Goal: Task Accomplishment & Management: Manage account settings

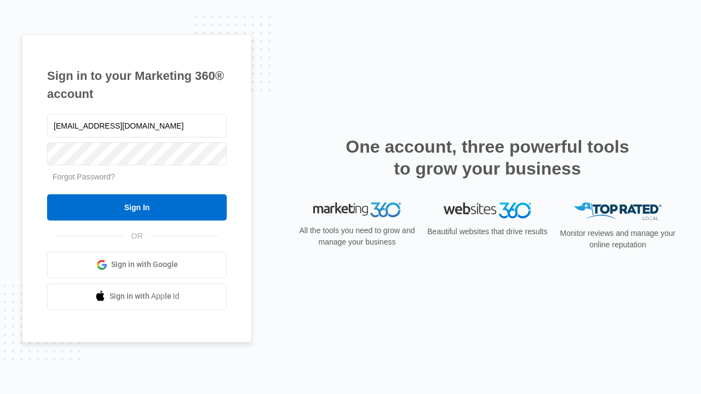
type input "dankie614@gmail.com"
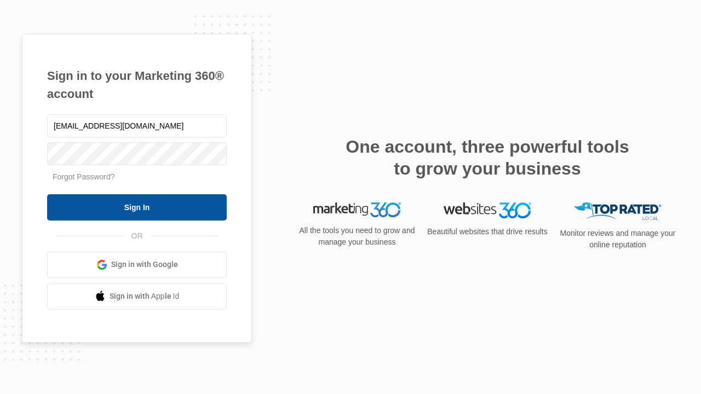
click at [137, 207] on input "Sign In" at bounding box center [137, 207] width 180 height 26
